Goal: Task Accomplishment & Management: Use online tool/utility

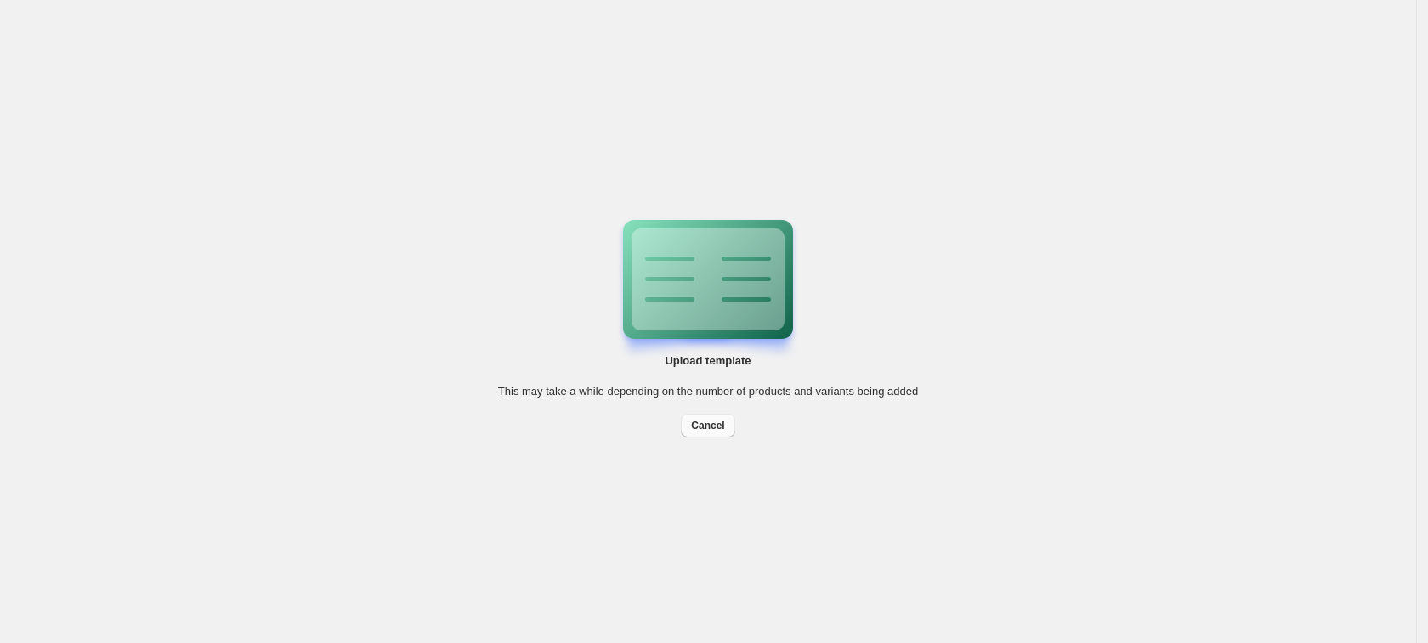
click at [722, 427] on span "Cancel" at bounding box center [707, 426] width 33 height 14
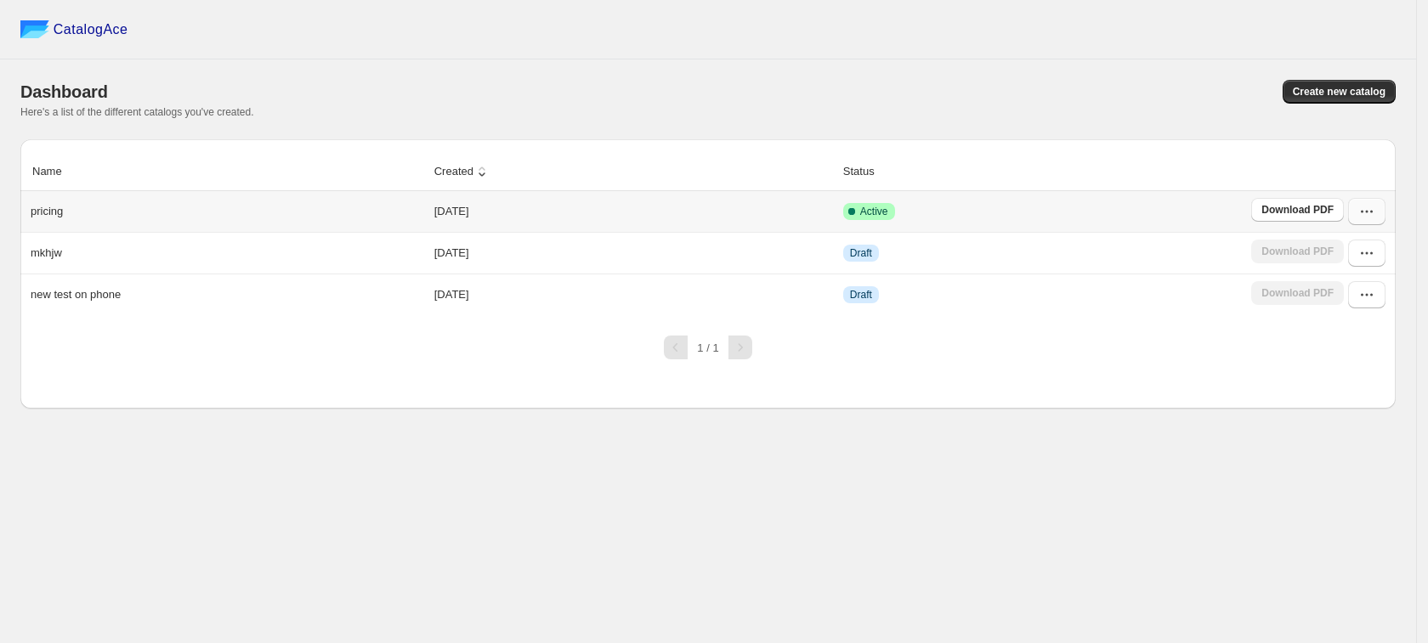
click at [1363, 214] on icon "button" at bounding box center [1366, 211] width 17 height 17
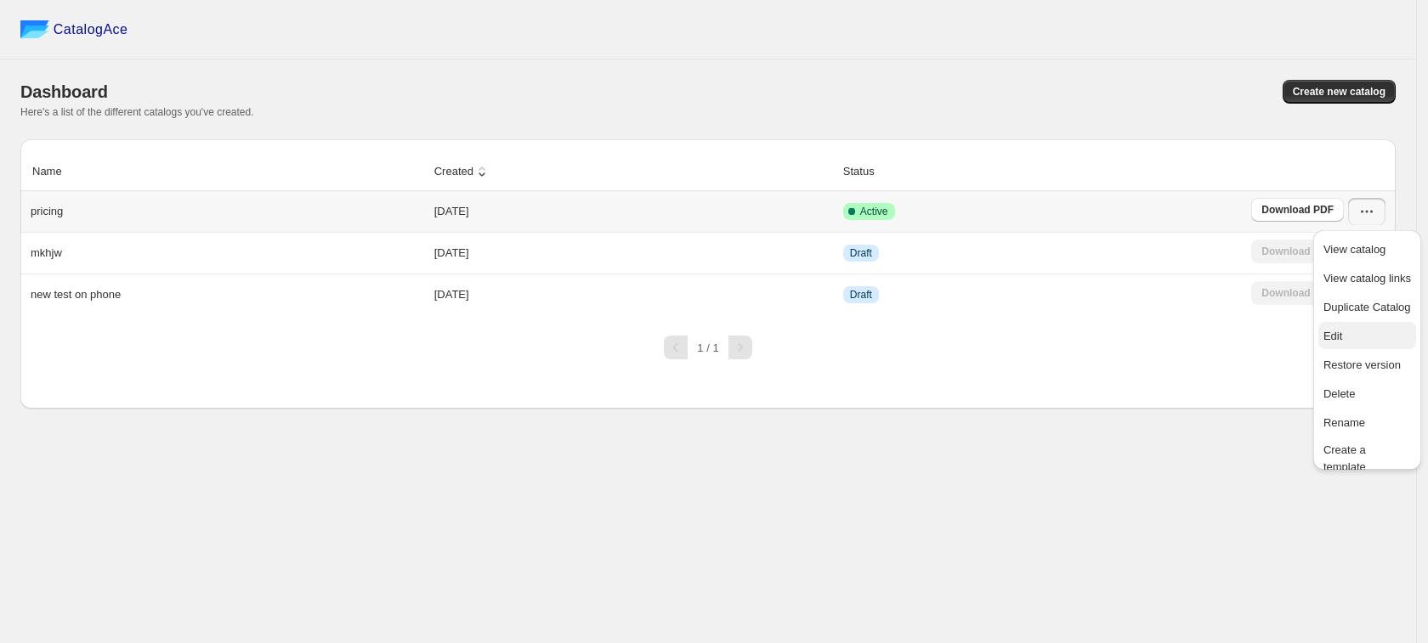
click at [1358, 322] on button "Edit" at bounding box center [1367, 335] width 98 height 27
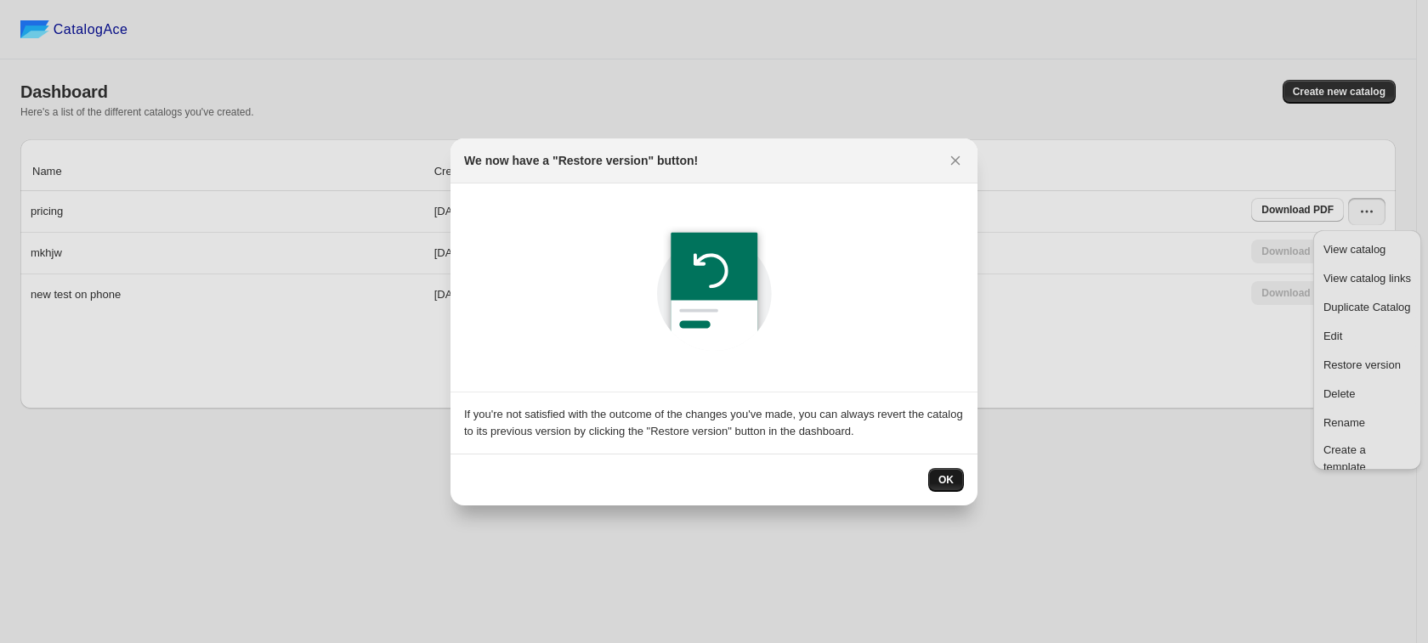
click at [936, 473] on button "OK" at bounding box center [946, 480] width 36 height 24
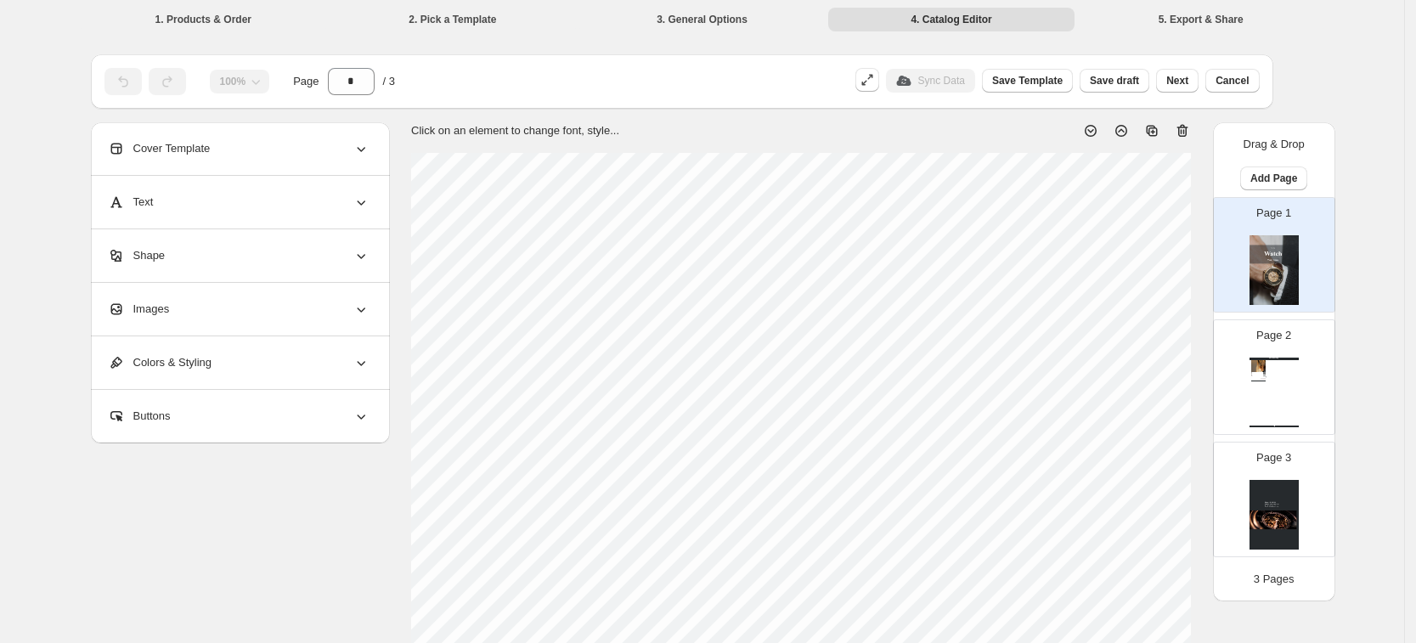
click at [1309, 377] on div "Page 2 Watch Catalog #1hide from store new modal test Stock Quantity: 40 SKU: n…" at bounding box center [1267, 371] width 107 height 114
type input "*"
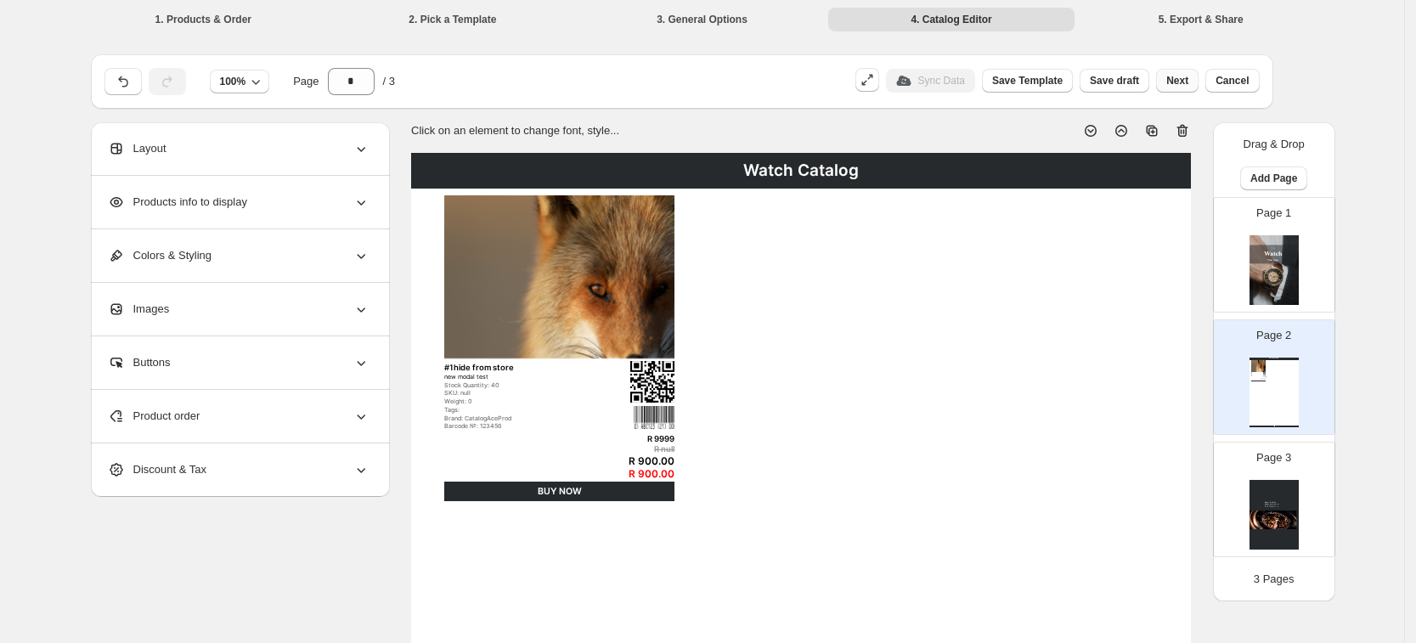
click at [1189, 82] on span "Next" at bounding box center [1178, 81] width 22 height 14
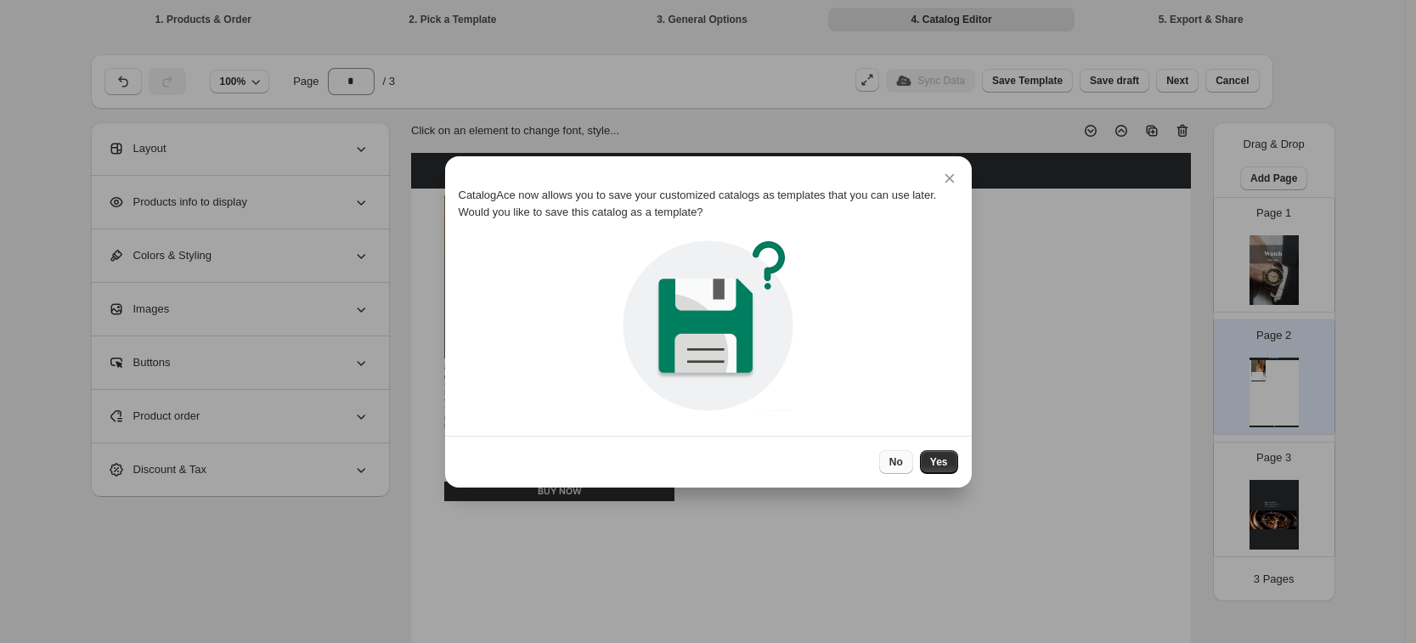
click at [906, 468] on button "No" at bounding box center [896, 462] width 34 height 24
